Goal: Task Accomplishment & Management: Manage account settings

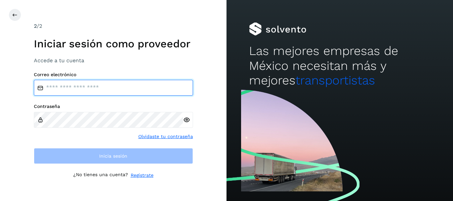
click at [70, 88] on input "email" at bounding box center [113, 88] width 159 height 16
type input "**********"
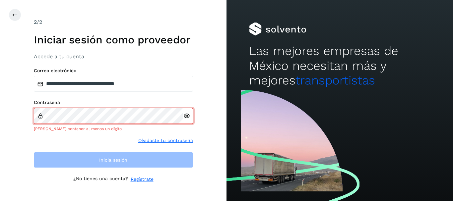
click at [188, 119] on icon at bounding box center [186, 116] width 7 height 7
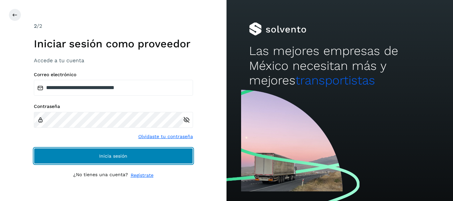
click at [144, 153] on button "Inicia sesión" at bounding box center [113, 156] width 159 height 16
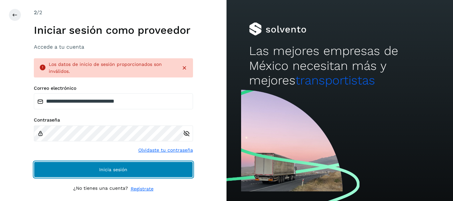
click at [93, 168] on button "Inicia sesión" at bounding box center [113, 170] width 159 height 16
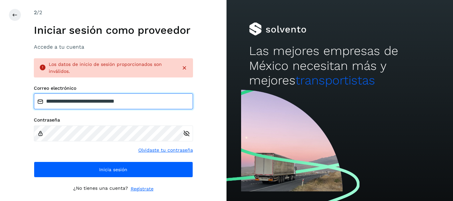
click at [151, 101] on input "**********" at bounding box center [113, 102] width 159 height 16
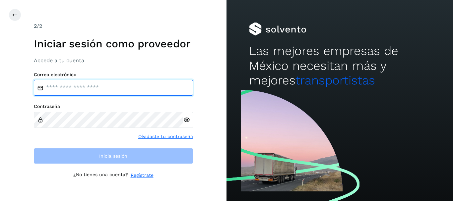
click at [64, 87] on input "email" at bounding box center [113, 88] width 159 height 16
type input "**********"
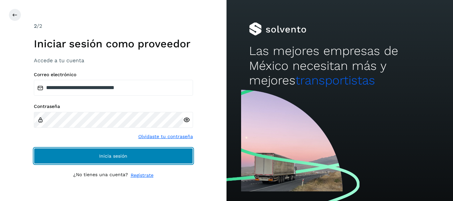
click at [89, 159] on button "Inicia sesión" at bounding box center [113, 156] width 159 height 16
click at [113, 155] on span "Inicia sesión" at bounding box center [113, 156] width 28 height 5
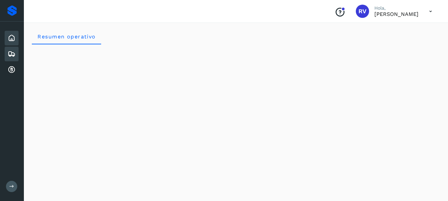
click at [12, 53] on icon at bounding box center [12, 54] width 8 height 8
click at [12, 71] on icon at bounding box center [12, 70] width 8 height 8
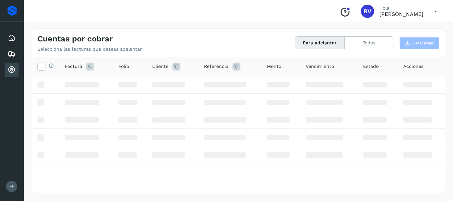
click at [12, 68] on icon at bounding box center [12, 70] width 8 height 8
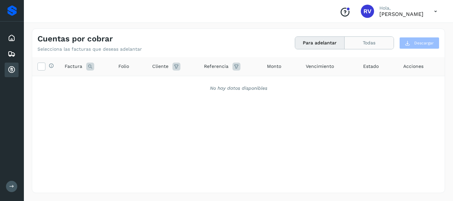
click at [379, 41] on button "Todas" at bounding box center [369, 43] width 49 height 12
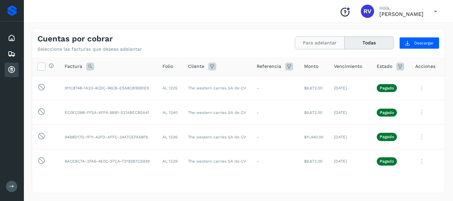
click at [327, 43] on button "Para adelantar" at bounding box center [319, 43] width 49 height 12
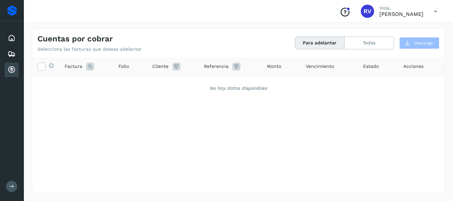
click at [435, 13] on icon at bounding box center [436, 12] width 14 height 14
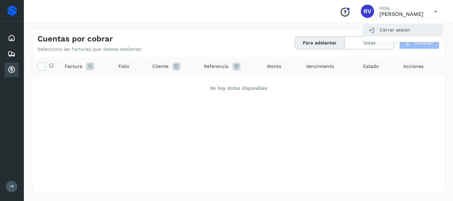
click at [379, 29] on div "Cerrar sesión" at bounding box center [402, 30] width 79 height 13
